Goal: Information Seeking & Learning: Understand process/instructions

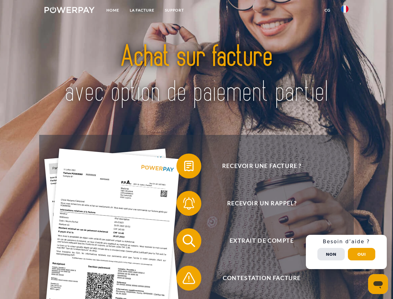
click at [69, 11] on img at bounding box center [69, 10] width 50 height 6
click at [345, 11] on img at bounding box center [344, 8] width 7 height 7
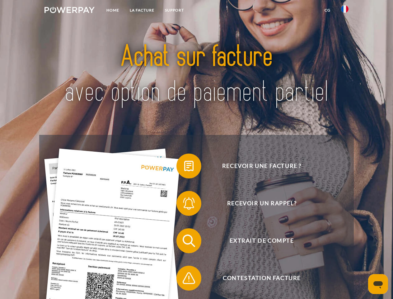
click at [327, 10] on link "CG" at bounding box center [327, 10] width 16 height 11
click at [184, 167] on span at bounding box center [179, 165] width 31 height 31
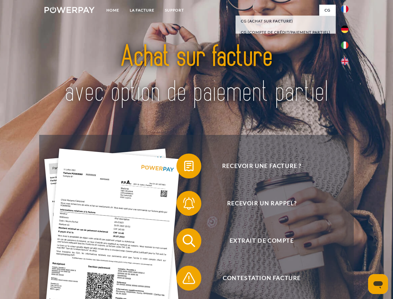
click at [184, 204] on span at bounding box center [179, 203] width 31 height 31
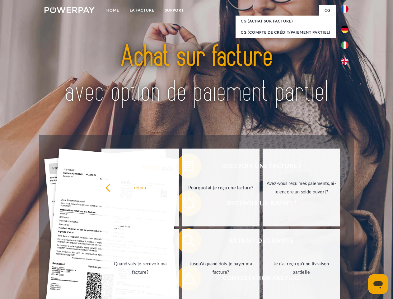
click at [184, 242] on link "Jusqu'à quand dois-je payer ma facture?" at bounding box center [220, 268] width 77 height 78
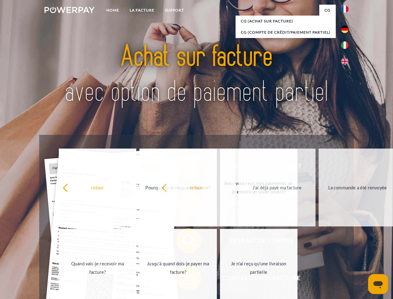
click at [184, 279] on span at bounding box center [179, 277] width 31 height 31
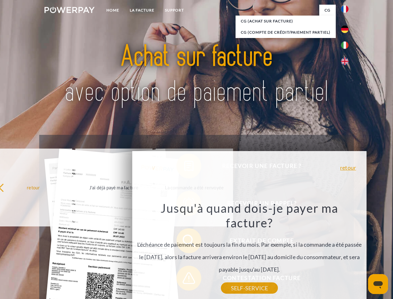
click at [346, 252] on div "Recevoir une facture ? Recevoir un rappel? Extrait de compte retour" at bounding box center [196, 259] width 314 height 249
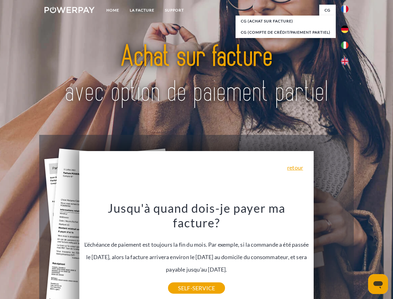
click at [331, 253] on span "Extrait de compte" at bounding box center [261, 240] width 152 height 25
click at [362, 254] on header "Home LA FACTURE Support" at bounding box center [196, 215] width 393 height 430
